Goal: Task Accomplishment & Management: Manage account settings

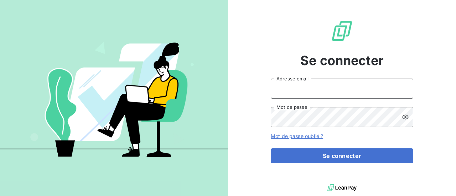
click at [316, 89] on input "Adresse email" at bounding box center [342, 89] width 142 height 20
type input "[PERSON_NAME][EMAIL_ADDRESS][DOMAIN_NAME]"
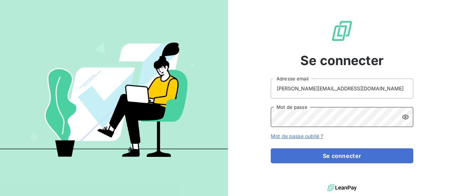
click at [271, 148] on button "Se connecter" at bounding box center [342, 155] width 142 height 15
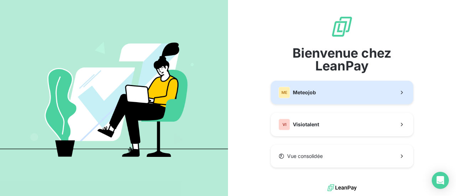
click at [321, 95] on button "ME Meteojob" at bounding box center [342, 92] width 142 height 23
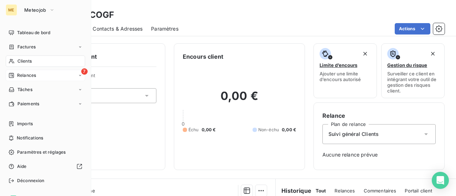
click at [37, 77] on div "7 Relances" at bounding box center [45, 75] width 79 height 11
